Goal: Information Seeking & Learning: Learn about a topic

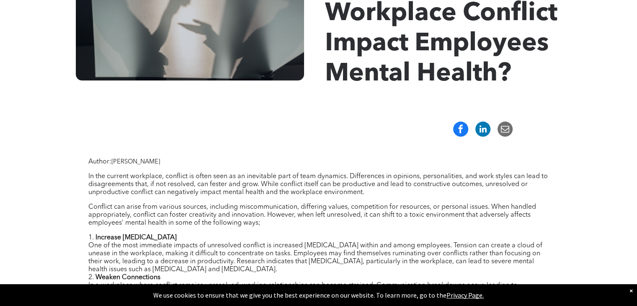
scroll to position [209, 0]
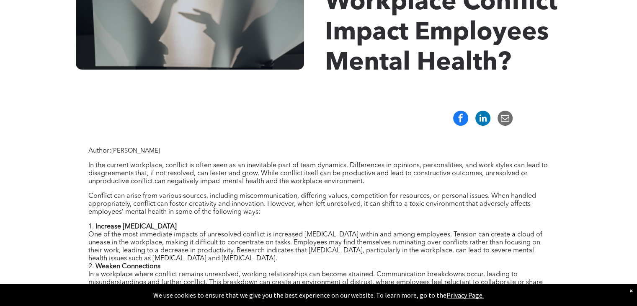
click at [128, 150] on span "[PERSON_NAME]" at bounding box center [135, 151] width 49 height 6
click at [129, 150] on span "Michelle Phaneuf" at bounding box center [135, 151] width 49 height 6
click at [130, 150] on span "Michelle Phaneuf" at bounding box center [135, 151] width 49 height 6
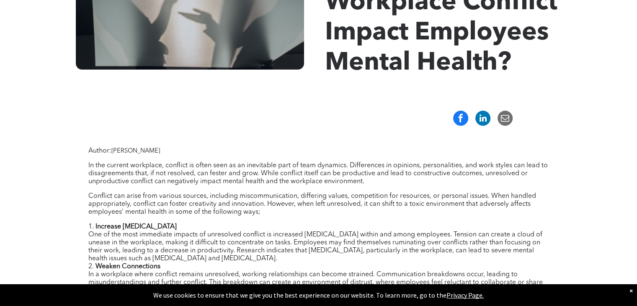
drag, startPoint x: 176, startPoint y: 152, endPoint x: 116, endPoint y: 151, distance: 59.4
click at [116, 151] on p "Author: Michelle Phaneuf" at bounding box center [318, 151] width 460 height 8
copy span "Michelle Phaneuf"
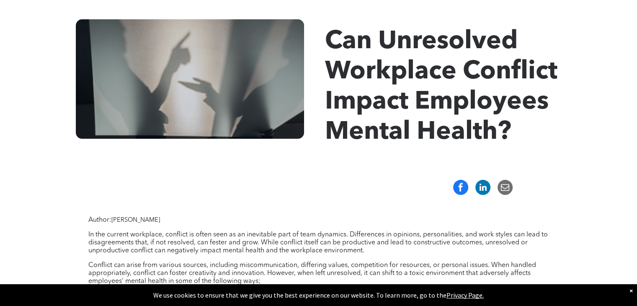
scroll to position [126, 0]
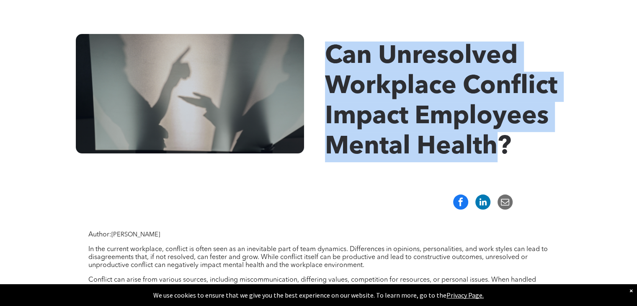
drag, startPoint x: 326, startPoint y: 52, endPoint x: 498, endPoint y: 149, distance: 197.1
click at [498, 149] on span "Can Unresolved Workplace Conflict Impact Employees Mental Health?" at bounding box center [441, 102] width 232 height 116
drag, startPoint x: 514, startPoint y: 149, endPoint x: 332, endPoint y: 58, distance: 203.3
click at [332, 58] on h1 "Can Unresolved Workplace Conflict Impact Employees Mental Health?" at bounding box center [447, 101] width 245 height 121
copy span "Can Unresolved Workplace Conflict Impact Employees Mental Health?"
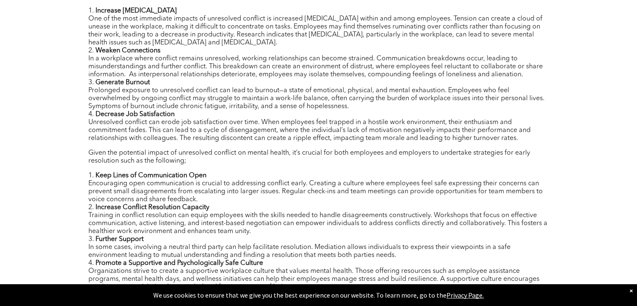
scroll to position [460, 0]
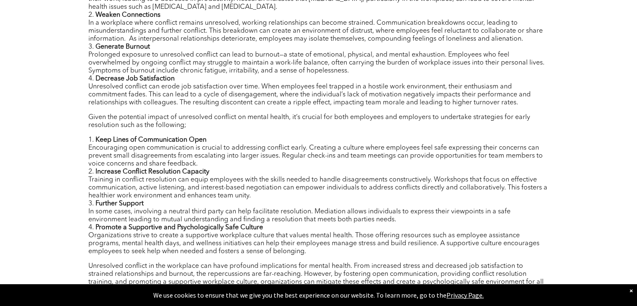
click at [184, 113] on div "Author: Michelle Phaneuf In the current workplace, conflict is often seen as an…" at bounding box center [318, 162] width 460 height 532
click at [98, 103] on li "Decrease Job Satisfaction Unresolved conflict can erode job satisfaction over t…" at bounding box center [318, 91] width 460 height 32
click at [194, 110] on div "Author: Michelle Phaneuf In the current workplace, conflict is often seen as an…" at bounding box center [318, 162] width 460 height 532
click at [180, 89] on li "Decrease Job Satisfaction Unresolved conflict can erode job satisfaction over t…" at bounding box center [318, 91] width 460 height 32
click at [174, 80] on li "Decrease Job Satisfaction Unresolved conflict can erode job satisfaction over t…" at bounding box center [318, 91] width 460 height 32
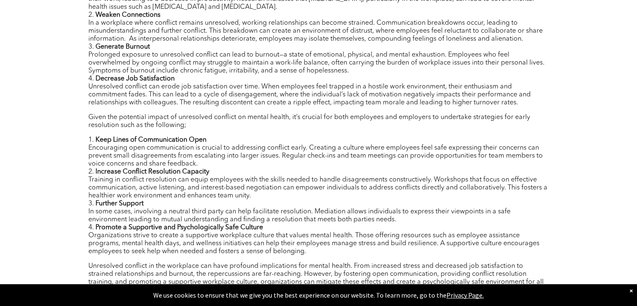
drag, startPoint x: 198, startPoint y: 95, endPoint x: 201, endPoint y: 101, distance: 7.5
click at [198, 96] on li "Decrease Job Satisfaction Unresolved conflict can erode job satisfaction over t…" at bounding box center [318, 91] width 460 height 32
click at [206, 107] on li "Decrease Job Satisfaction Unresolved conflict can erode job satisfaction over t…" at bounding box center [318, 91] width 460 height 32
click at [204, 113] on div "Author: Michelle Phaneuf In the current workplace, conflict is often seen as an…" at bounding box center [318, 162] width 460 height 532
click at [111, 85] on li "Decrease Job Satisfaction Unresolved conflict can erode job satisfaction over t…" at bounding box center [318, 91] width 460 height 32
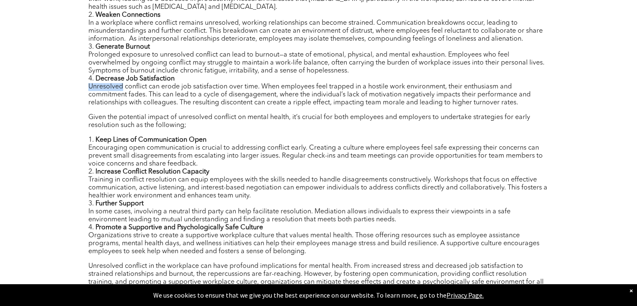
click at [111, 85] on li "Decrease Job Satisfaction Unresolved conflict can erode job satisfaction over t…" at bounding box center [318, 91] width 460 height 32
click at [136, 96] on li "Decrease Job Satisfaction Unresolved conflict can erode job satisfaction over t…" at bounding box center [318, 91] width 460 height 32
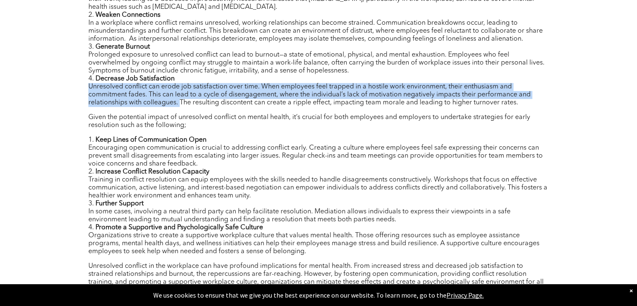
drag, startPoint x: 88, startPoint y: 87, endPoint x: 177, endPoint y: 107, distance: 91.0
click at [178, 108] on div "Author: Michelle Phaneuf In the current workplace, conflict is often seen as an…" at bounding box center [318, 162] width 460 height 532
copy li "Unresolved conflict can erode job satisfaction over time. When employees feel t…"
